Goal: Contribute content: Contribute content

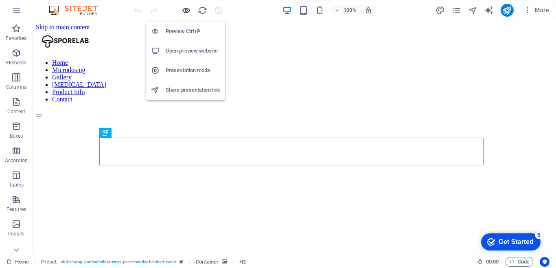
click at [184, 12] on icon "button" at bounding box center [185, 10] width 9 height 9
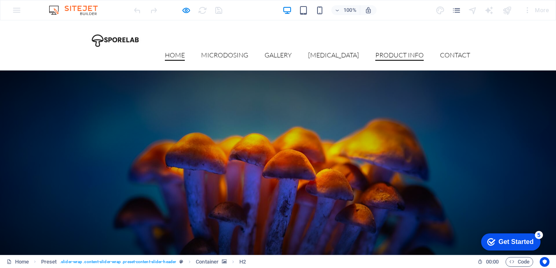
click at [392, 52] on link "Product Info" at bounding box center [399, 56] width 48 height 9
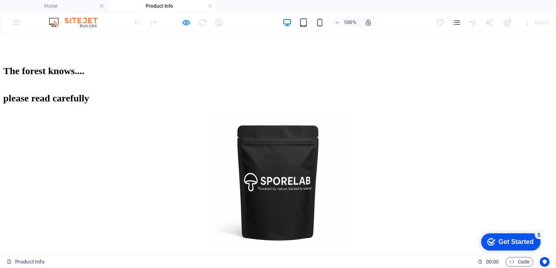
scroll to position [366, 0]
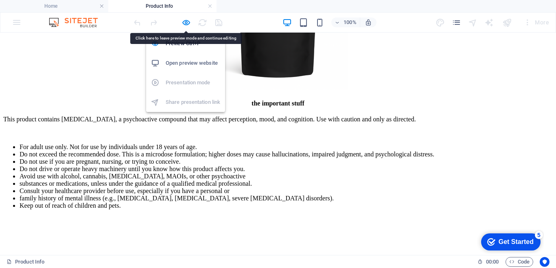
drag, startPoint x: 184, startPoint y: 22, endPoint x: 184, endPoint y: 32, distance: 9.4
click at [184, 22] on icon "button" at bounding box center [185, 22] width 9 height 9
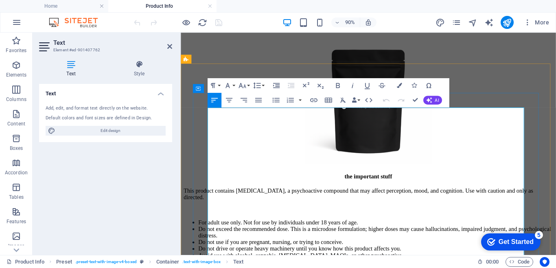
scroll to position [400, 0]
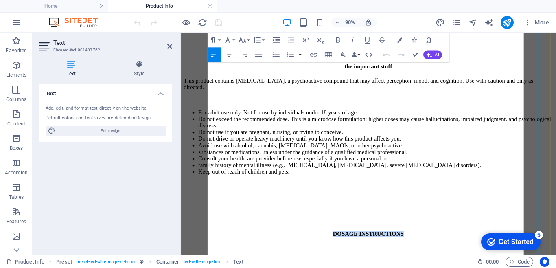
drag, startPoint x: 423, startPoint y: 164, endPoint x: 347, endPoint y: 167, distance: 75.7
click at [347, 252] on p "DOSAGE INSTRUCTIONS" at bounding box center [389, 255] width 410 height 7
copy strong "DOSAGE INSTRUCTIONS"
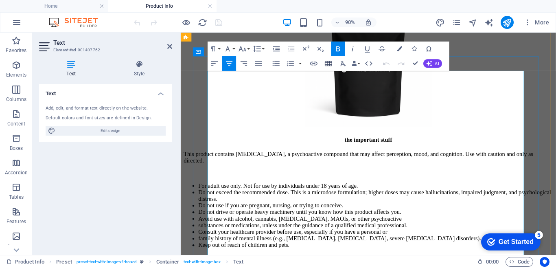
scroll to position [237, 0]
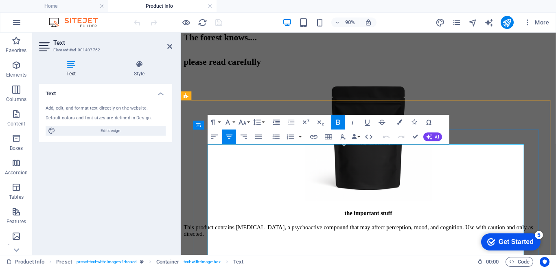
click at [211, 245] on p "This product contains [MEDICAL_DATA], a psychoactive compound that may affect p…" at bounding box center [389, 252] width 410 height 15
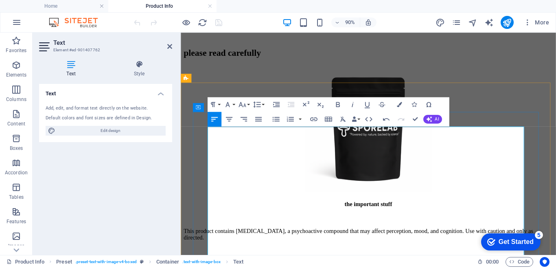
scroll to position [256, 0]
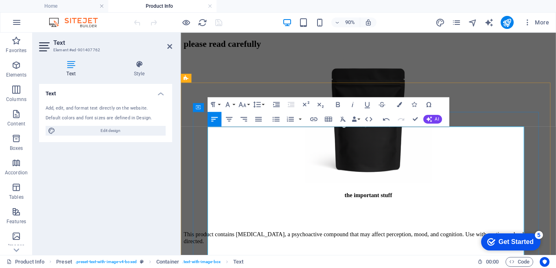
click at [365, 225] on p at bounding box center [389, 228] width 410 height 7
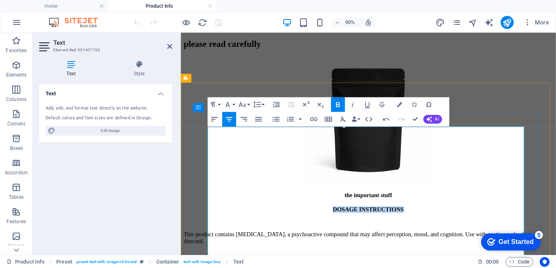
drag, startPoint x: 426, startPoint y: 141, endPoint x: 345, endPoint y: 141, distance: 81.0
click at [345, 225] on p "DOSAGE INSTRUCTIONS" at bounding box center [389, 228] width 410 height 7
click at [425, 210] on div "the important stuff" at bounding box center [389, 213] width 410 height 7
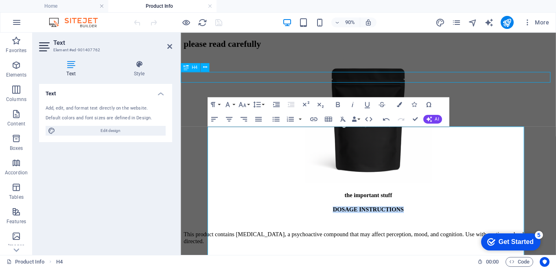
click at [425, 210] on div "the important stuff" at bounding box center [389, 213] width 410 height 7
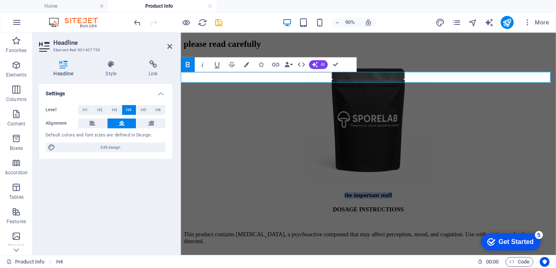
drag, startPoint x: 436, startPoint y: 81, endPoint x: 332, endPoint y: 81, distance: 103.8
click at [332, 210] on h4 "the important stuff" at bounding box center [389, 213] width 410 height 7
copy strong "the important stuff"
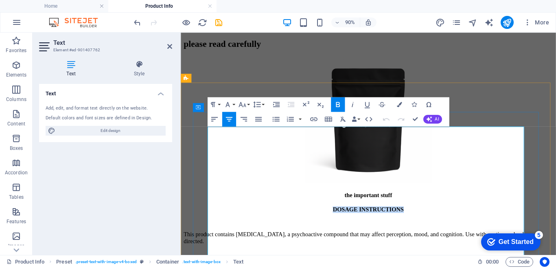
drag, startPoint x: 399, startPoint y: 142, endPoint x: 345, endPoint y: 142, distance: 53.7
click at [345, 225] on p "DOSAGE INSTRUCTIONS" at bounding box center [389, 228] width 410 height 7
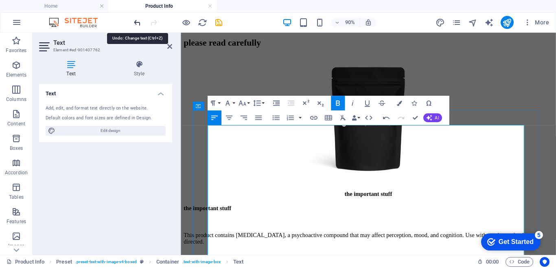
click at [140, 25] on icon "undo" at bounding box center [137, 22] width 9 height 9
click at [137, 22] on icon "undo" at bounding box center [137, 22] width 9 height 9
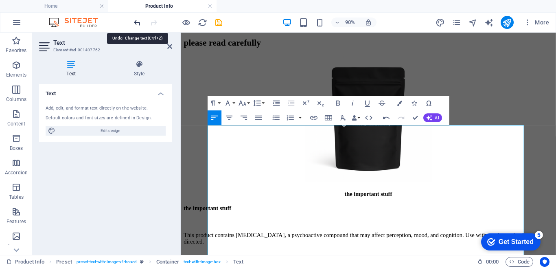
click at [136, 23] on icon "undo" at bounding box center [137, 22] width 9 height 9
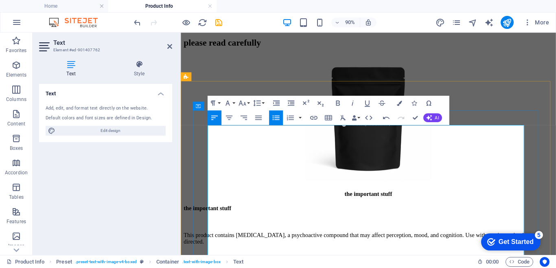
drag, startPoint x: 427, startPoint y: 250, endPoint x: 443, endPoint y: 160, distance: 90.9
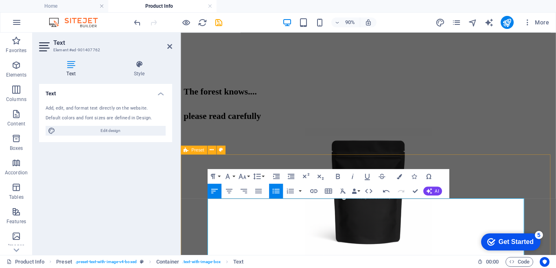
scroll to position [299, 0]
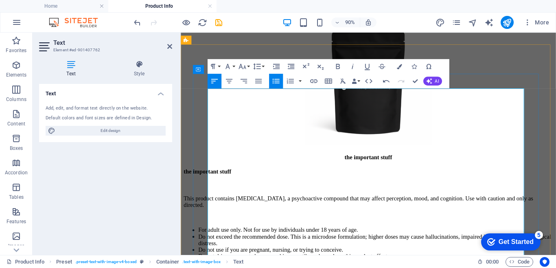
click at [391, 213] on p "This product contains [MEDICAL_DATA], a psychoactive compound that may affect p…" at bounding box center [389, 220] width 410 height 15
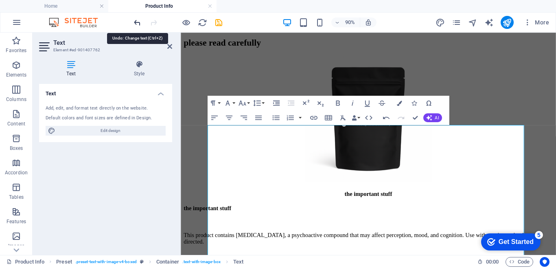
click at [139, 20] on icon "undo" at bounding box center [137, 22] width 9 height 9
click at [362, 254] on p "This product contains [MEDICAL_DATA], a psychoactive compound that may affect p…" at bounding box center [389, 261] width 410 height 15
click at [254, 15] on div "90% More" at bounding box center [277, 23] width 555 height 20
click at [150, 168] on div "Text Add, edit, and format text directly on the website. Default colors and fon…" at bounding box center [105, 166] width 133 height 164
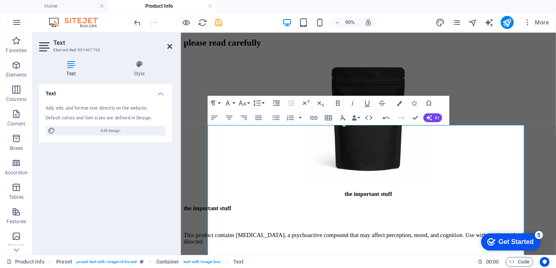
click at [171, 48] on icon at bounding box center [169, 46] width 5 height 7
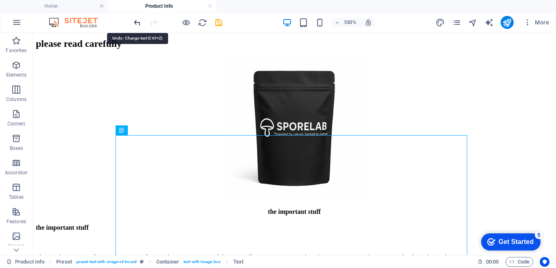
click at [138, 23] on icon "undo" at bounding box center [137, 22] width 9 height 9
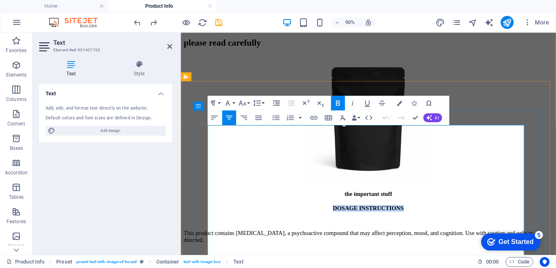
drag, startPoint x: 422, startPoint y: 138, endPoint x: 347, endPoint y: 143, distance: 75.1
click at [347, 224] on p "DOSAGE INSTRUCTIONS" at bounding box center [389, 227] width 410 height 7
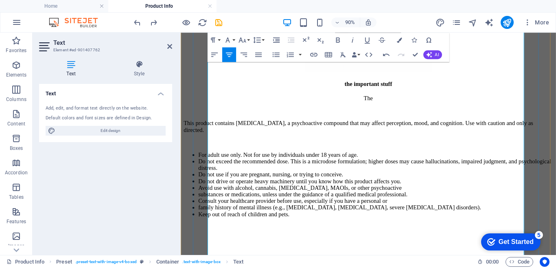
scroll to position [421, 0]
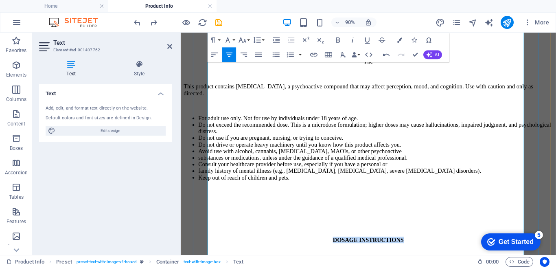
drag, startPoint x: 424, startPoint y: 164, endPoint x: 352, endPoint y: 165, distance: 71.2
click at [346, 259] on p "DOSAGE INSTRUCTIONS" at bounding box center [389, 262] width 410 height 7
copy strong "DOSAGE INSTRUCTIONS"
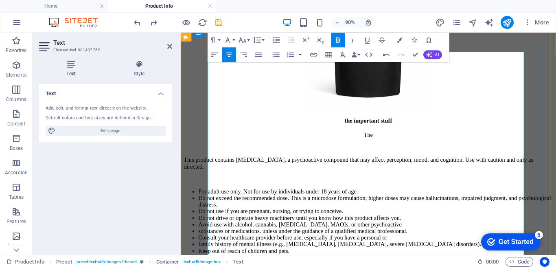
scroll to position [258, 0]
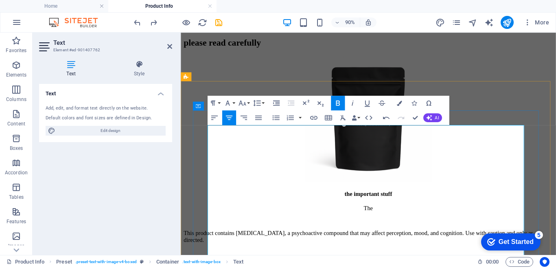
drag, startPoint x: 394, startPoint y: 140, endPoint x: 381, endPoint y: 137, distance: 12.6
click at [380, 224] on p "​The" at bounding box center [389, 227] width 410 height 7
drag, startPoint x: 419, startPoint y: 139, endPoint x: 354, endPoint y: 138, distance: 64.3
click at [354, 224] on strong "DOSAGE INSTRUCTIONS" at bounding box center [389, 227] width 79 height 7
drag, startPoint x: 394, startPoint y: 142, endPoint x: 379, endPoint y: 142, distance: 14.7
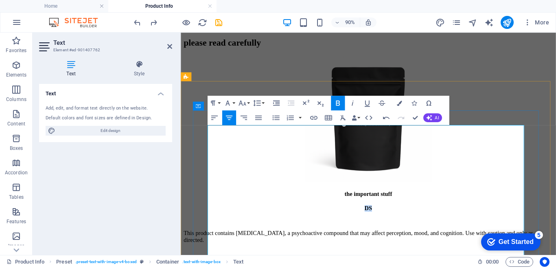
click at [379, 224] on p "DS" at bounding box center [389, 227] width 410 height 7
drag, startPoint x: 429, startPoint y: 138, endPoint x: 349, endPoint y: 142, distance: 79.5
click at [349, 224] on p "​THE IMPORTANT STUFF" at bounding box center [389, 227] width 410 height 7
click at [337, 100] on icon "button" at bounding box center [337, 102] width 9 height 9
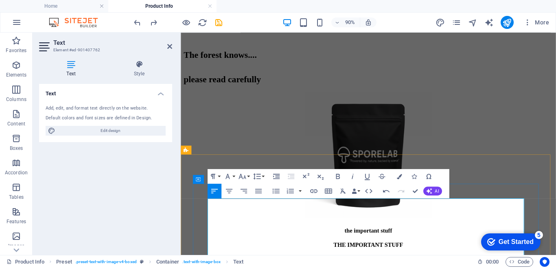
scroll to position [177, 0]
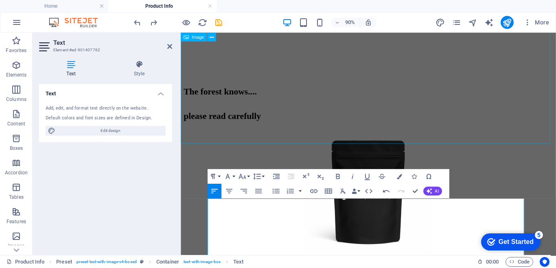
click at [554, 139] on figure at bounding box center [389, 210] width 410 height 142
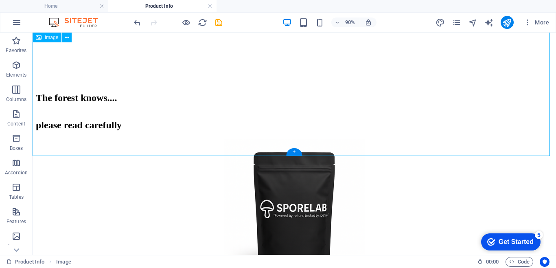
click at [408, 152] on figure at bounding box center [294, 210] width 517 height 142
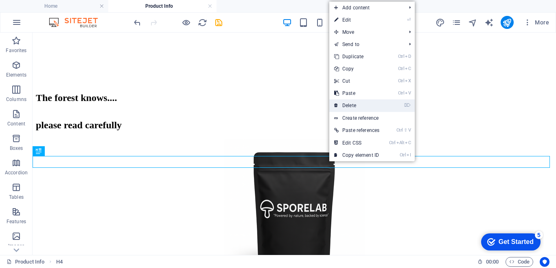
click at [361, 102] on link "⌦ Delete" at bounding box center [356, 105] width 55 height 12
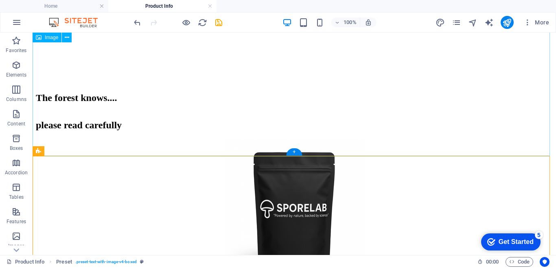
click at [363, 139] on figure at bounding box center [294, 210] width 517 height 142
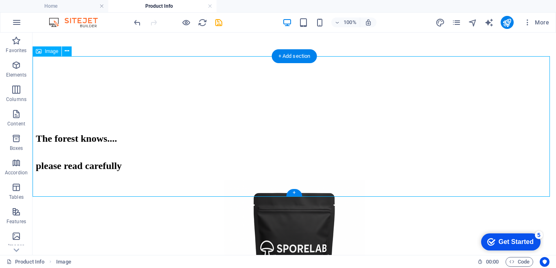
scroll to position [55, 0]
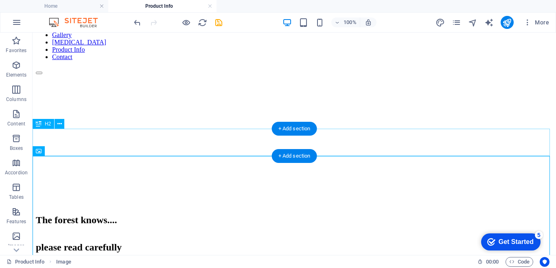
click at [354, 242] on div "please read carefully" at bounding box center [294, 247] width 517 height 11
click at [356, 242] on div "please read carefully" at bounding box center [294, 247] width 517 height 11
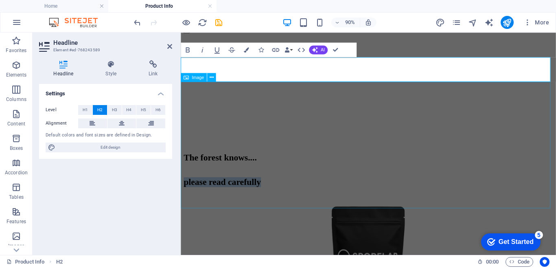
scroll to position [136, 0]
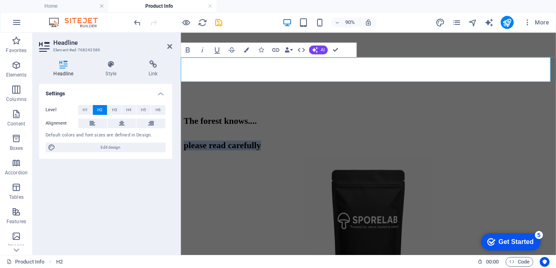
click at [471, 152] on h2 "please read carefully" at bounding box center [389, 157] width 410 height 11
drag, startPoint x: 489, startPoint y: 78, endPoint x: 285, endPoint y: 89, distance: 204.2
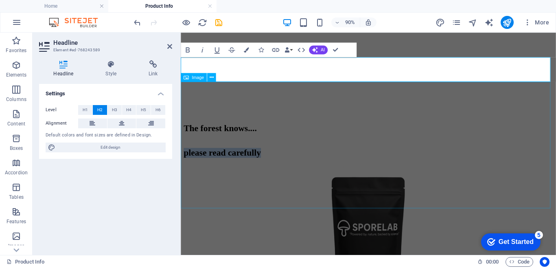
click at [515, 179] on figure at bounding box center [389, 250] width 410 height 142
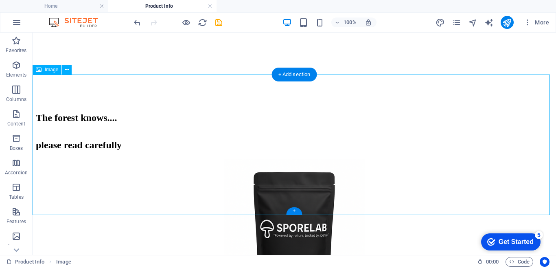
scroll to position [177, 0]
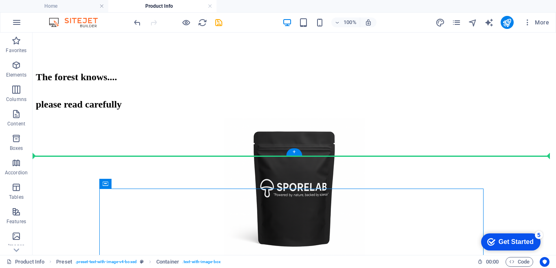
drag, startPoint x: 348, startPoint y: 200, endPoint x: 350, endPoint y: 152, distance: 48.0
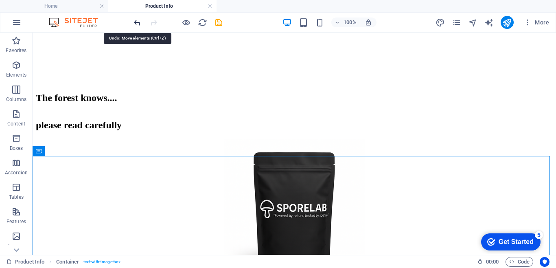
click at [137, 23] on icon "undo" at bounding box center [137, 22] width 9 height 9
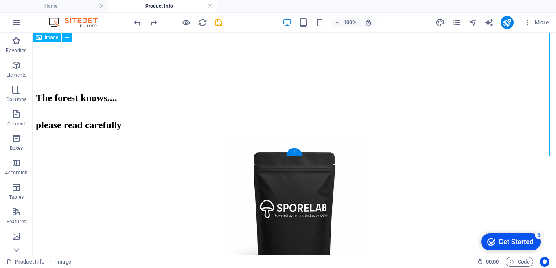
drag, startPoint x: 345, startPoint y: 151, endPoint x: 344, endPoint y: 94, distance: 57.4
click at [344, 139] on figure at bounding box center [294, 210] width 517 height 142
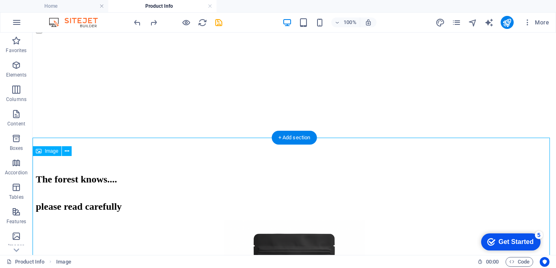
scroll to position [55, 0]
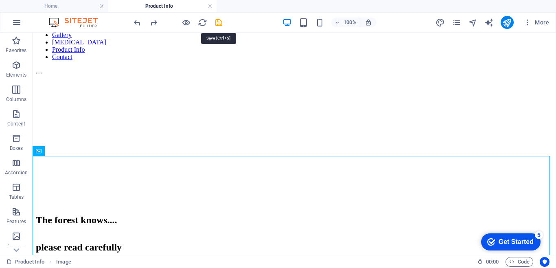
click at [221, 22] on icon "save" at bounding box center [218, 22] width 9 height 9
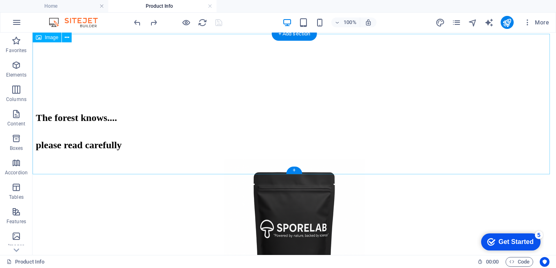
scroll to position [217, 0]
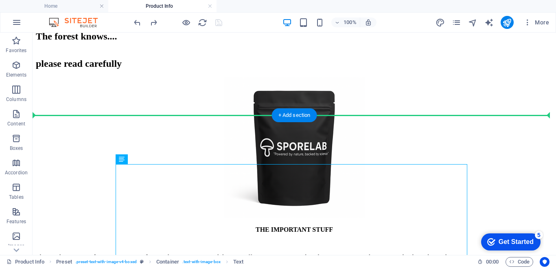
drag, startPoint x: 387, startPoint y: 175, endPoint x: 385, endPoint y: 146, distance: 29.0
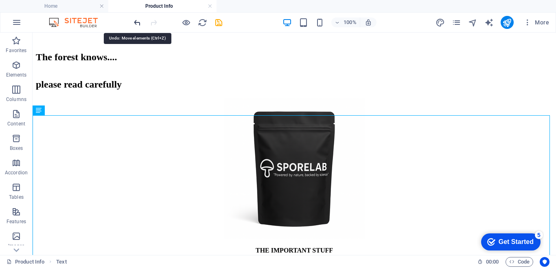
click at [136, 25] on icon "undo" at bounding box center [137, 22] width 9 height 9
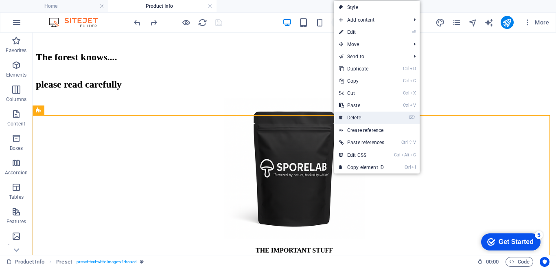
click at [359, 117] on link "⌦ Delete" at bounding box center [361, 118] width 55 height 12
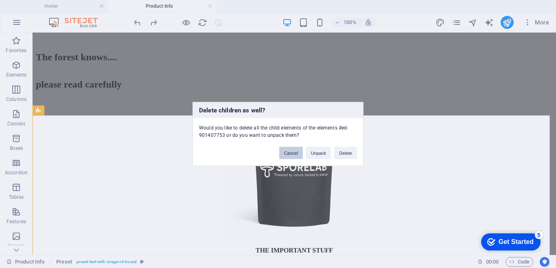
click at [293, 153] on button "Cancel" at bounding box center [291, 153] width 24 height 12
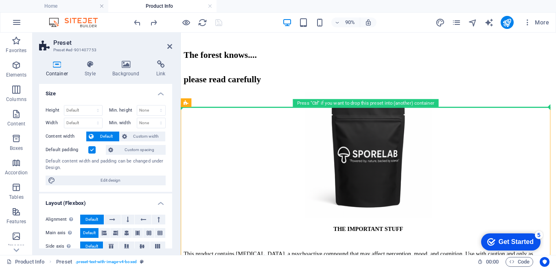
drag, startPoint x: 328, startPoint y: 140, endPoint x: 326, endPoint y: 112, distance: 27.3
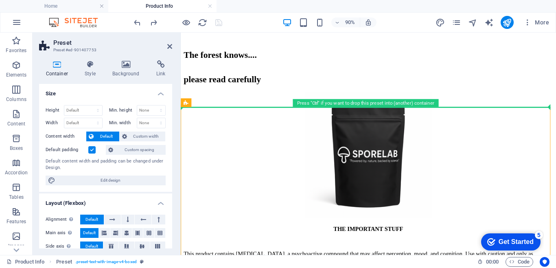
drag, startPoint x: 332, startPoint y: 146, endPoint x: 340, endPoint y: 111, distance: 35.6
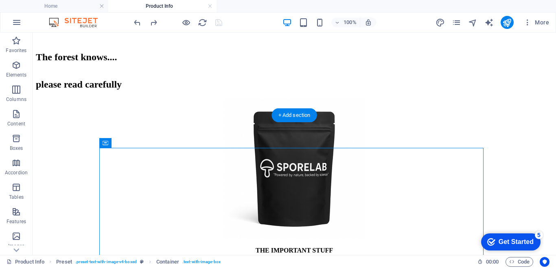
drag, startPoint x: 241, startPoint y: 154, endPoint x: 361, endPoint y: 136, distance: 121.4
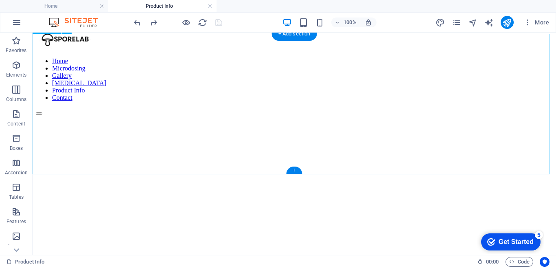
scroll to position [258, 0]
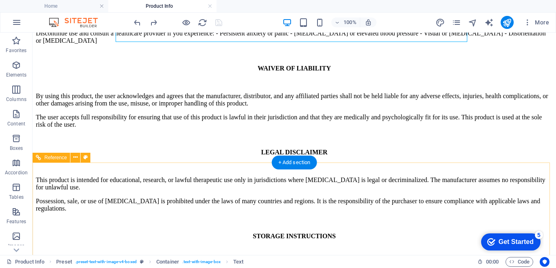
scroll to position [1072, 0]
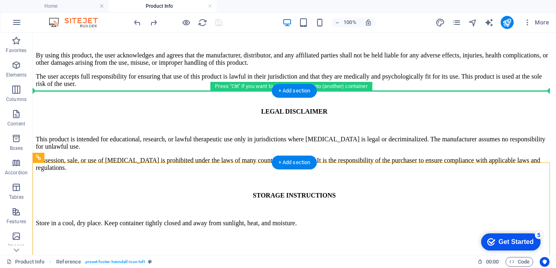
drag, startPoint x: 362, startPoint y: 192, endPoint x: 365, endPoint y: 109, distance: 83.9
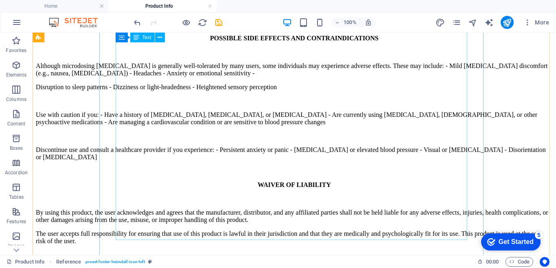
scroll to position [874, 0]
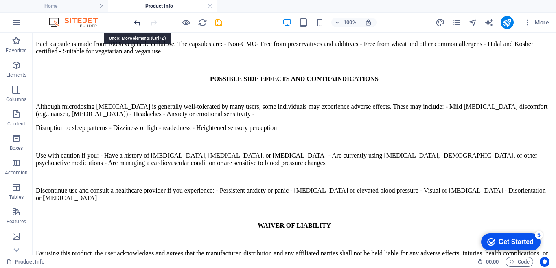
click at [139, 22] on icon "undo" at bounding box center [137, 22] width 9 height 9
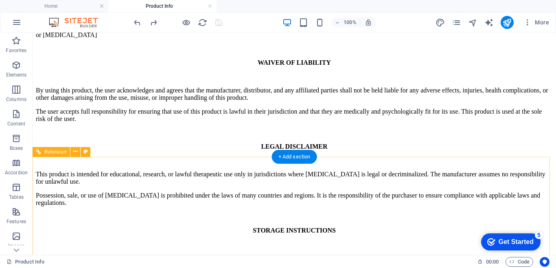
scroll to position [1078, 0]
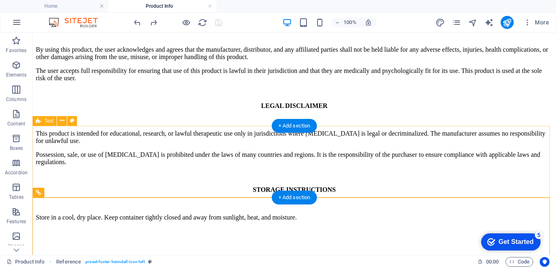
scroll to position [1037, 0]
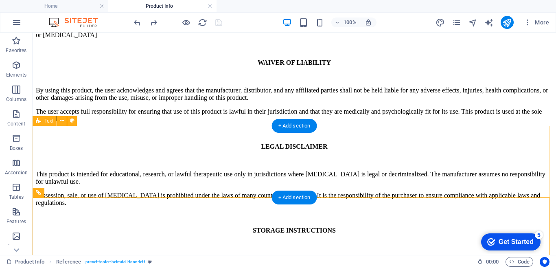
click at [347, 267] on div at bounding box center [294, 271] width 517 height 7
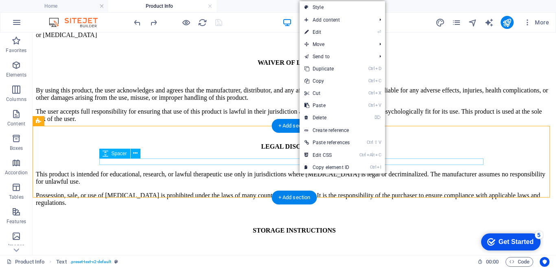
click at [224, 267] on div at bounding box center [294, 271] width 517 height 7
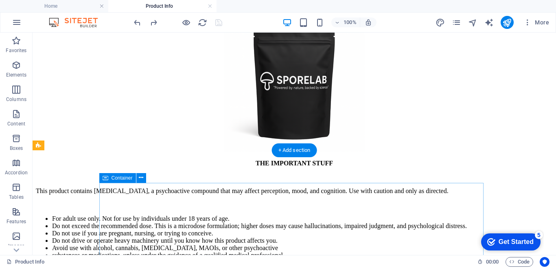
scroll to position [101, 0]
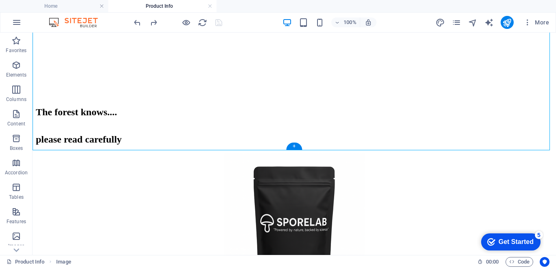
scroll to position [182, 0]
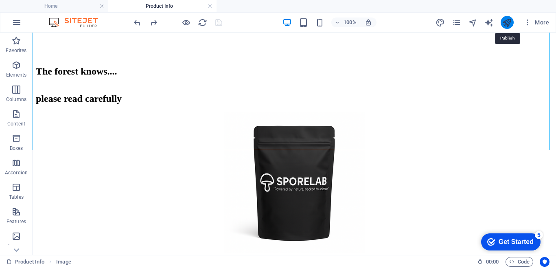
click at [508, 24] on icon "publish" at bounding box center [506, 22] width 9 height 9
